Goal: Navigation & Orientation: Find specific page/section

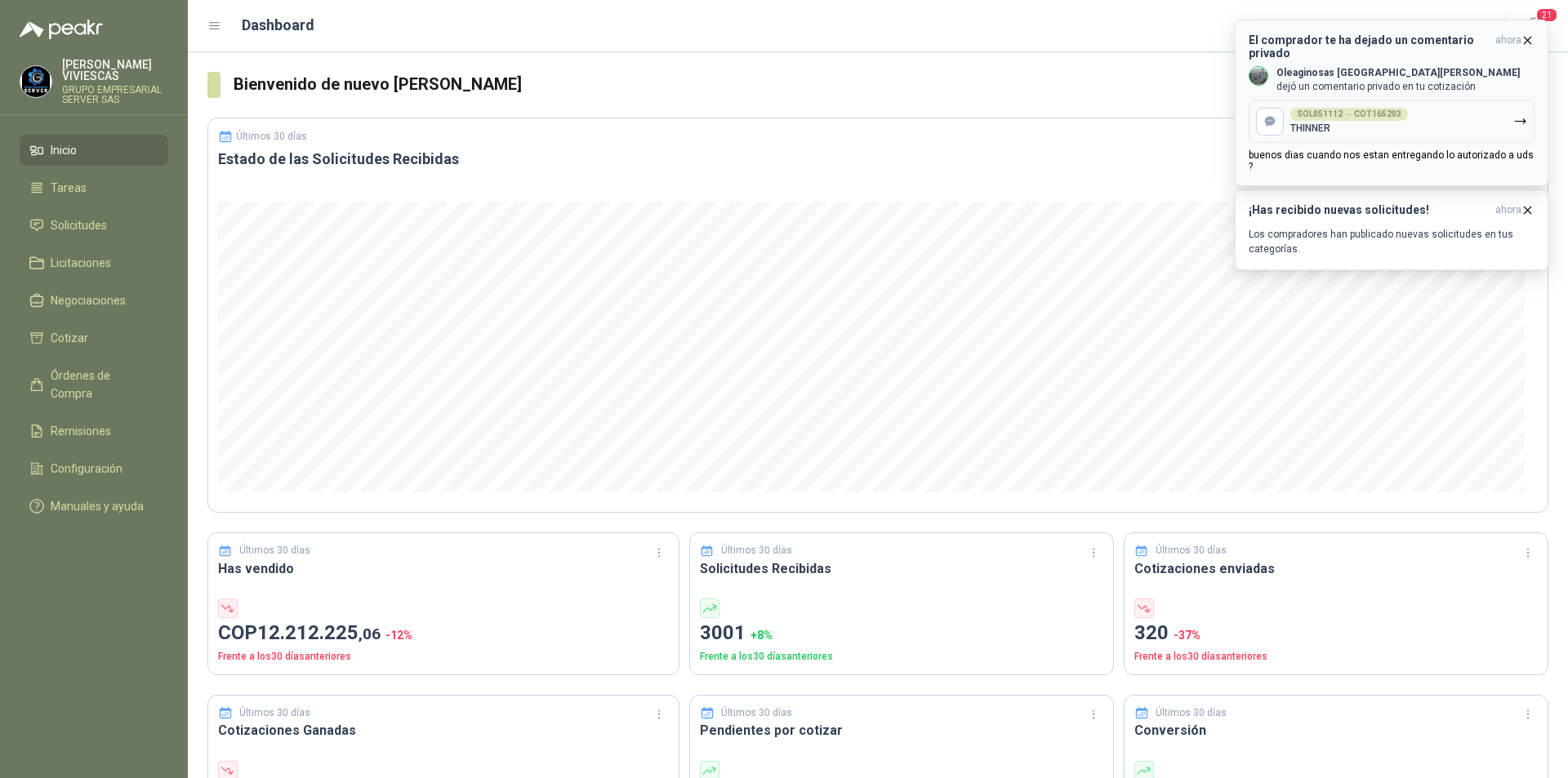
click at [1534, 32] on button "El comprador te ha dejado un comentario privado ahora Oleaginosas San [PERSON_N…" at bounding box center [1391, 102] width 314 height 166
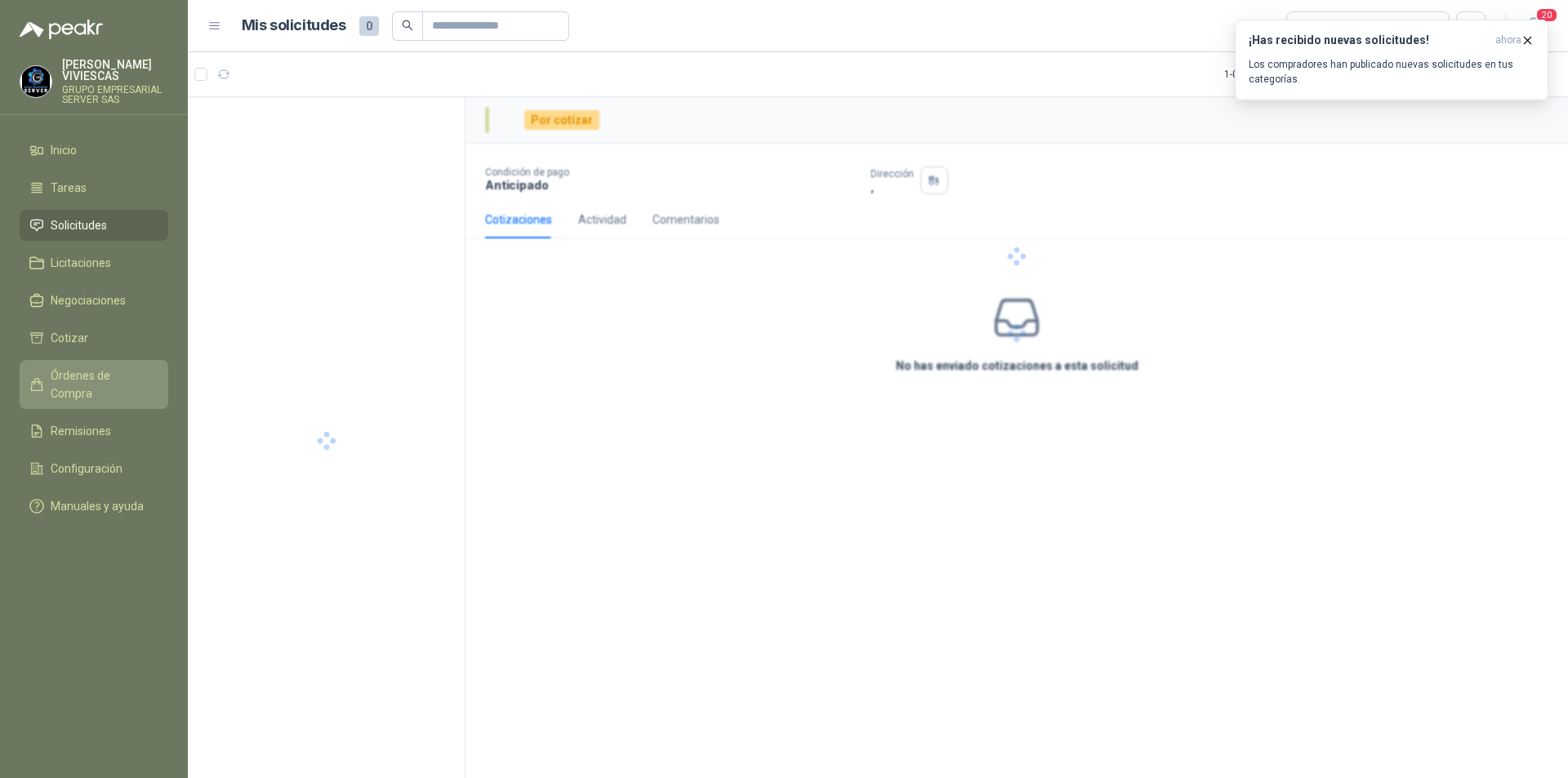
click at [108, 373] on span "Órdenes de Compra" at bounding box center [101, 384] width 102 height 36
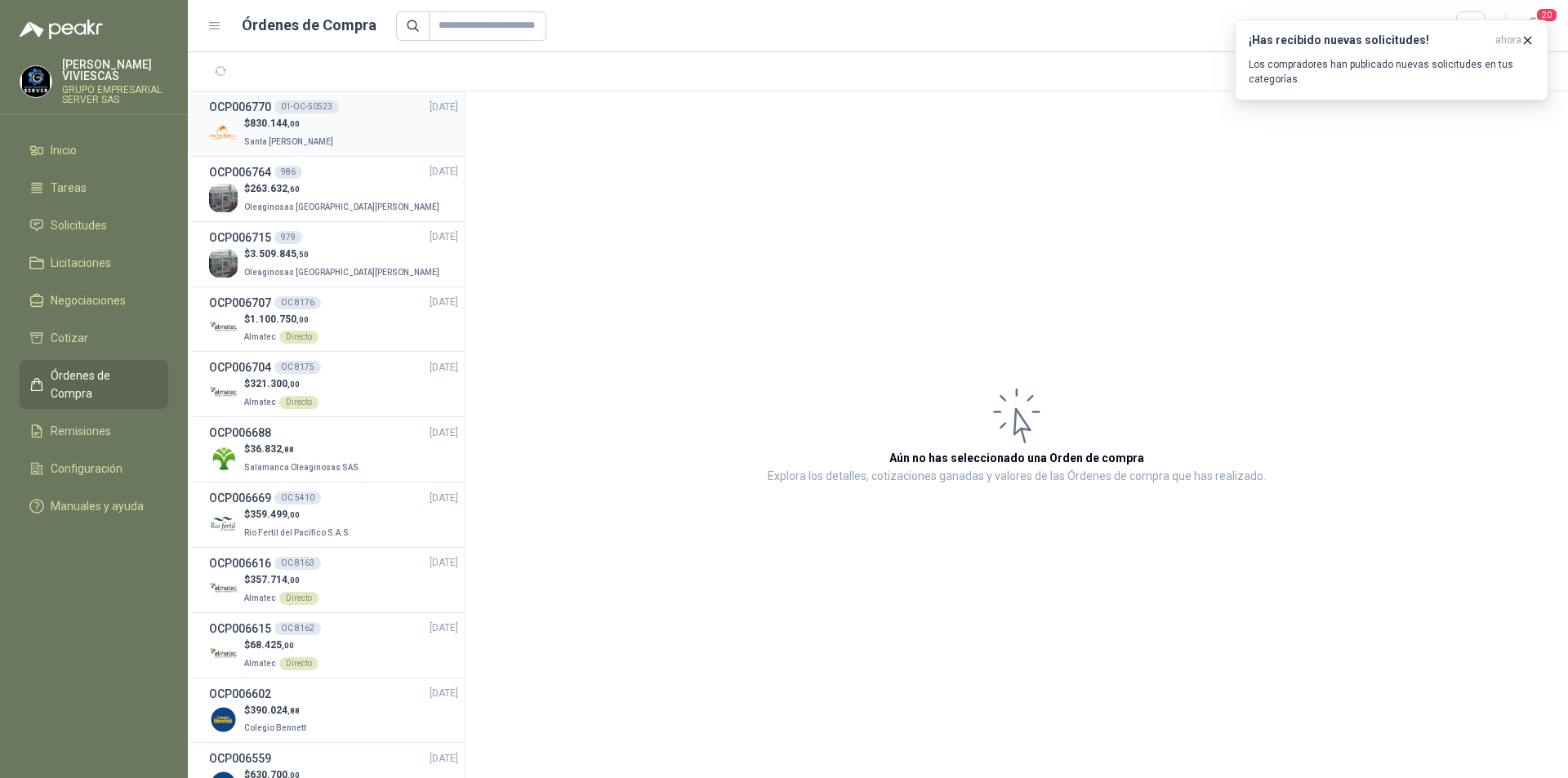
click at [351, 131] on div "$ 830.144 ,00 Santa [PERSON_NAME]" at bounding box center [333, 132] width 249 height 34
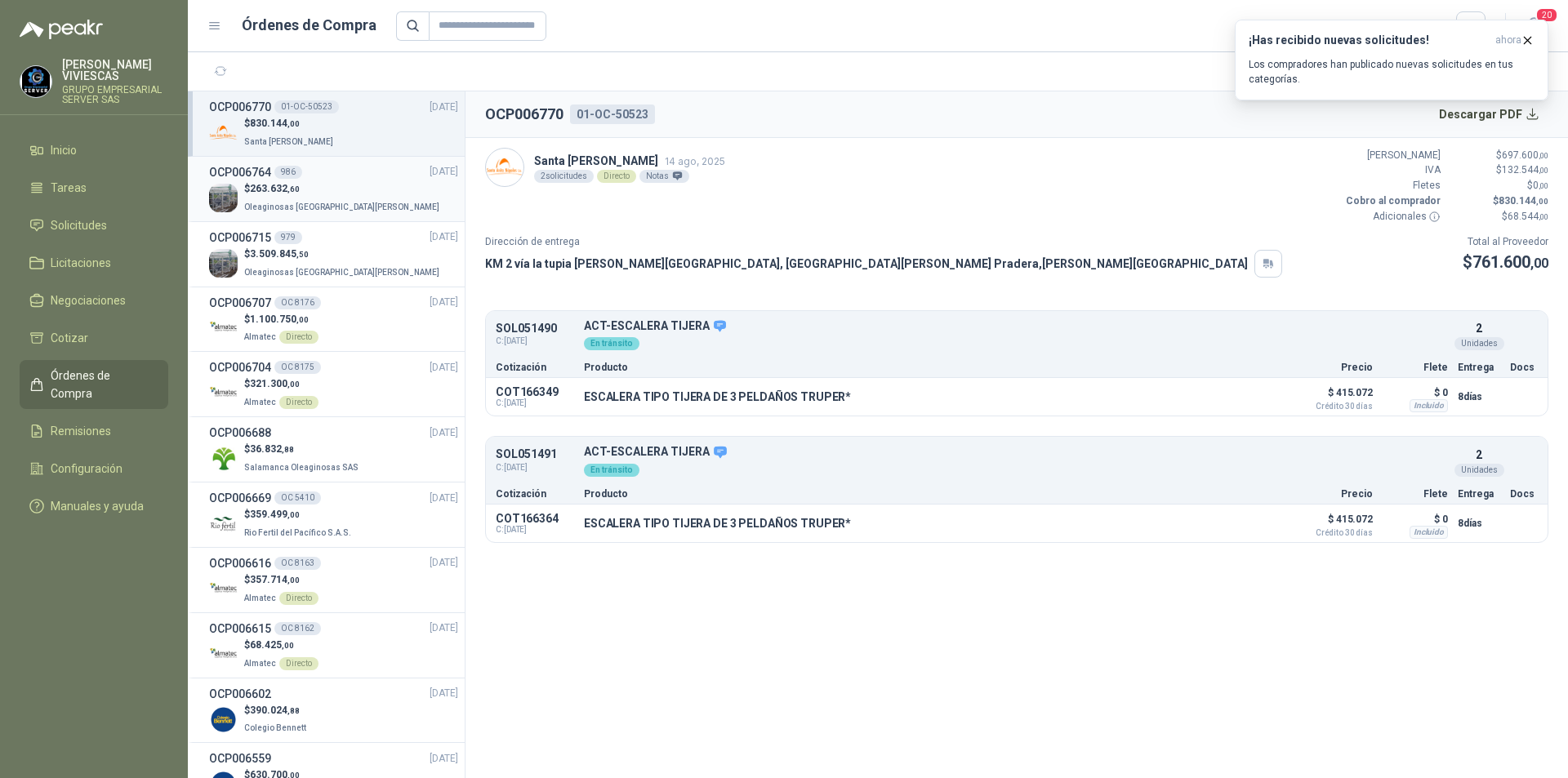
click at [340, 191] on p "$ 263.632 ,60" at bounding box center [343, 189] width 198 height 15
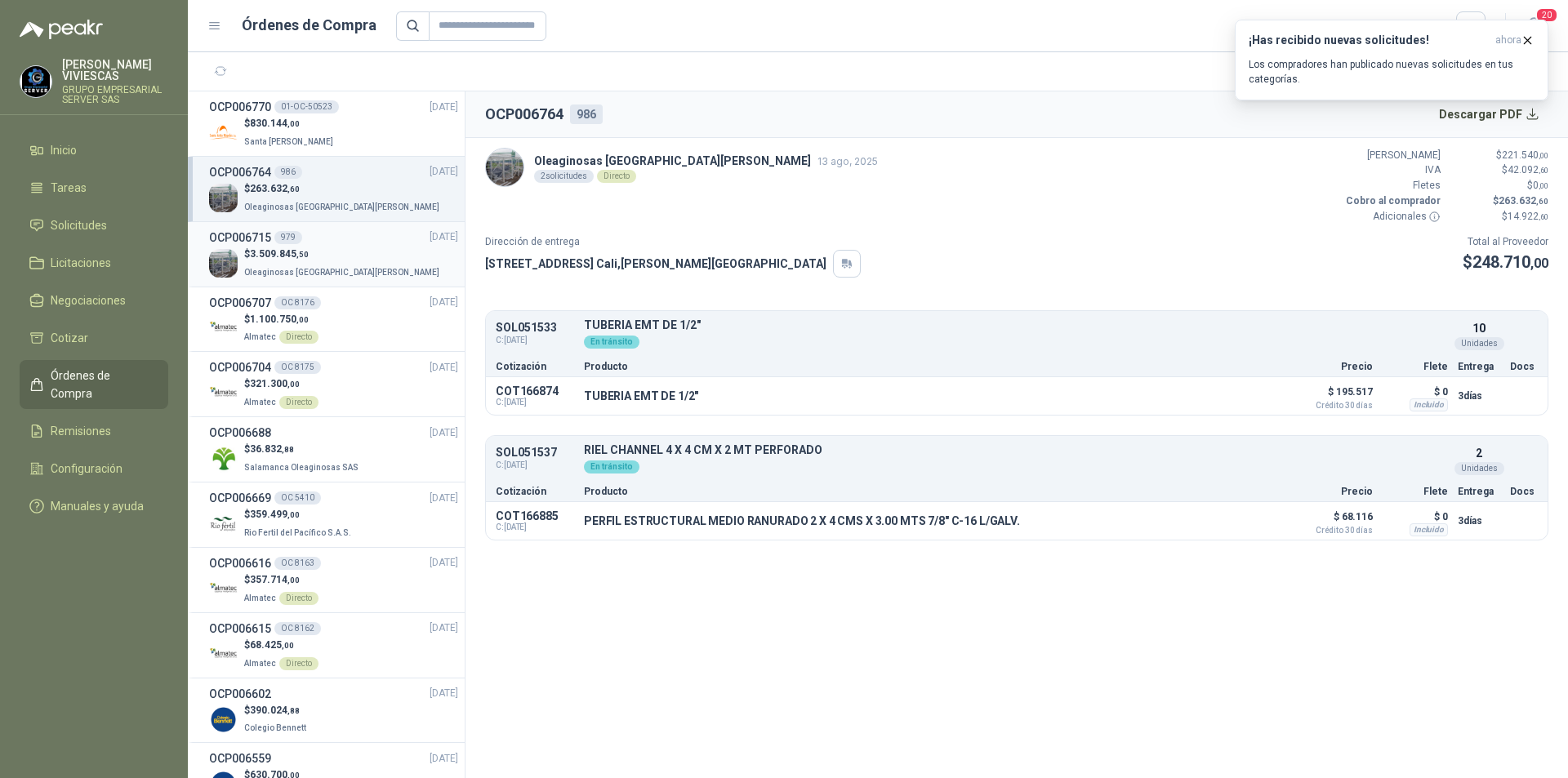
click at [362, 253] on div "$ 3.509.845 ,50 Oleaginosas [GEOGRAPHIC_DATA][PERSON_NAME]" at bounding box center [333, 263] width 249 height 34
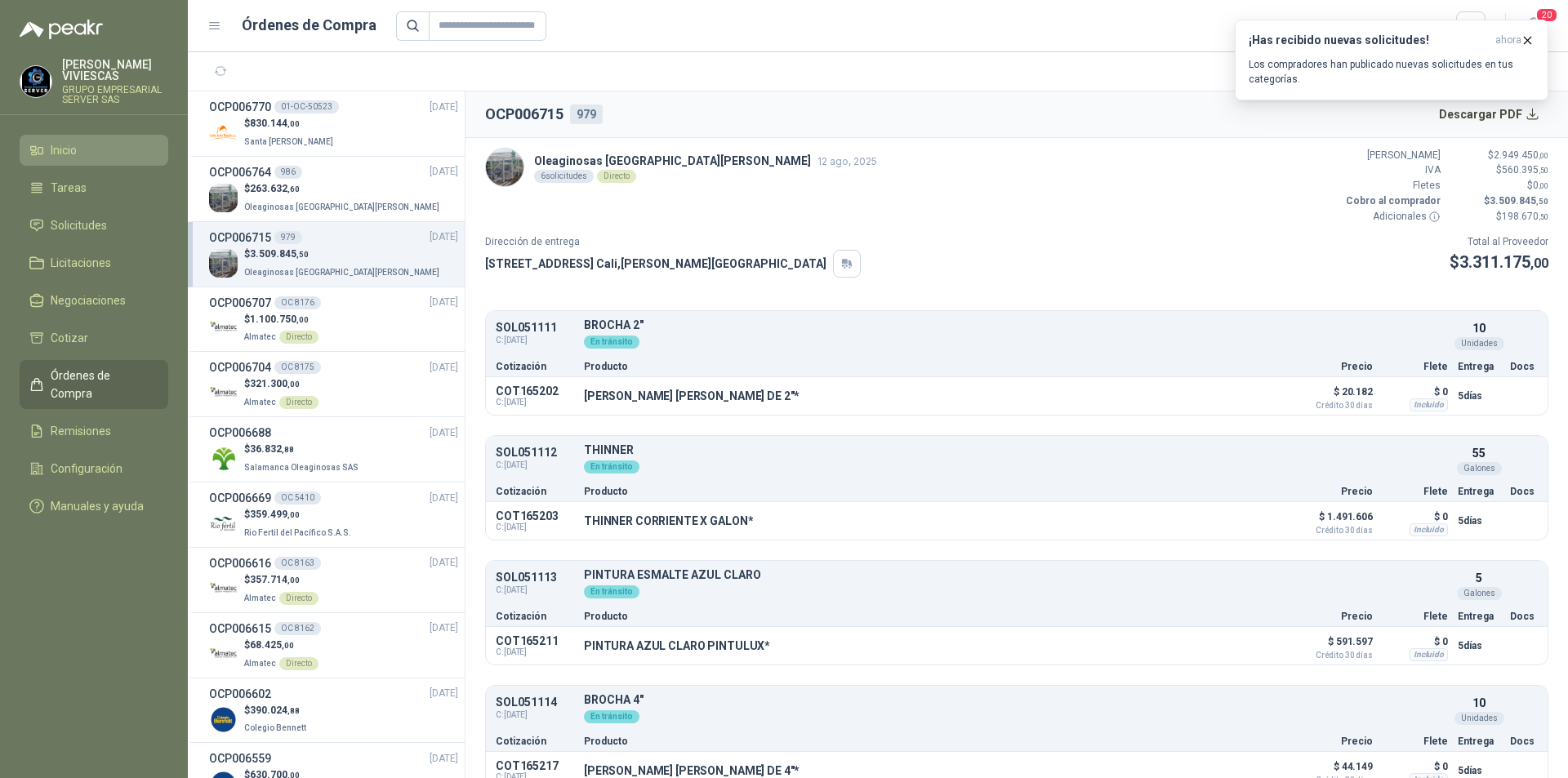
click at [51, 155] on span "Inicio" at bounding box center [63, 150] width 26 height 18
